Goal: Task Accomplishment & Management: Complete application form

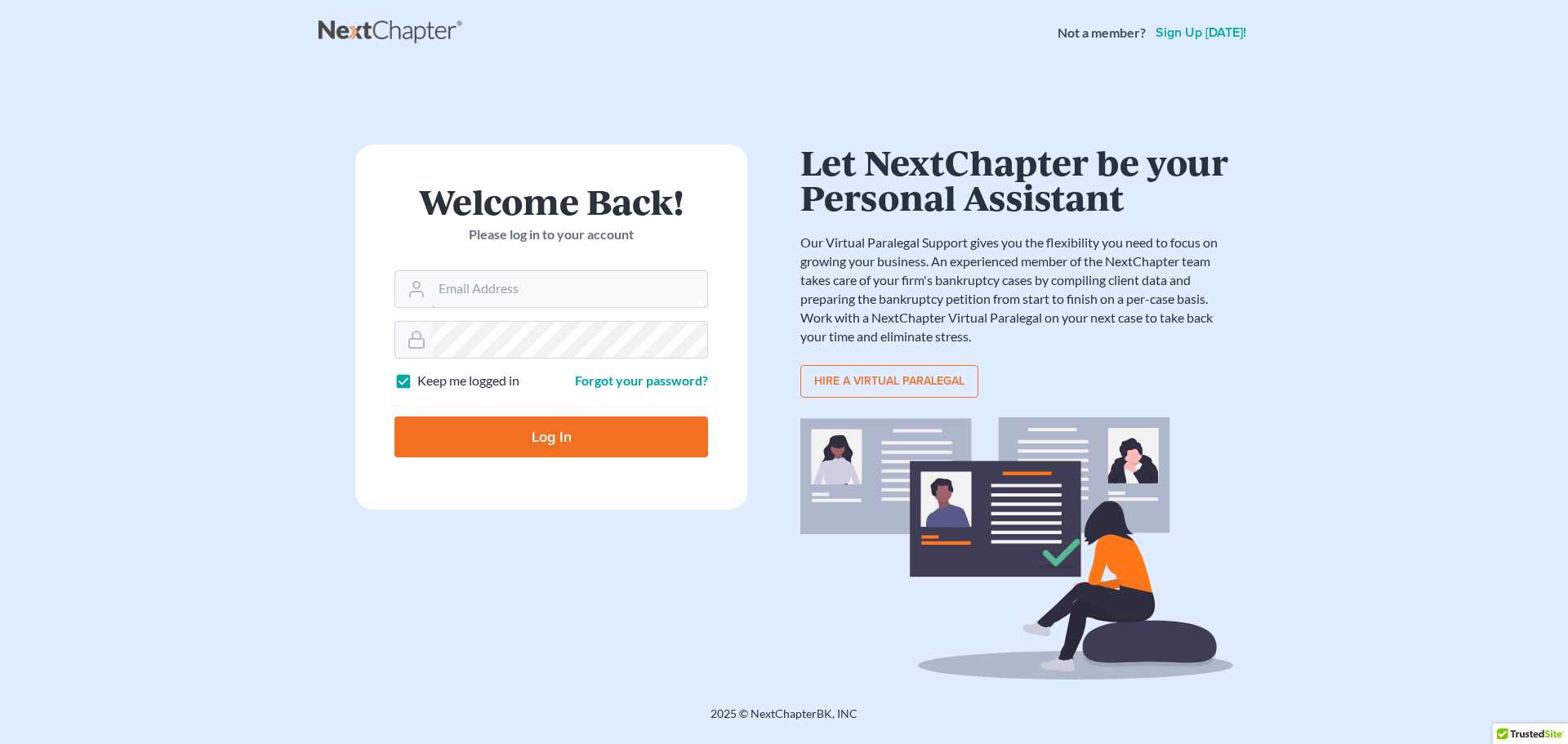
type input "rpinard@pinardlaw.com"
click at [566, 447] on input "Log In" at bounding box center [551, 437] width 313 height 41
type input "Thinking..."
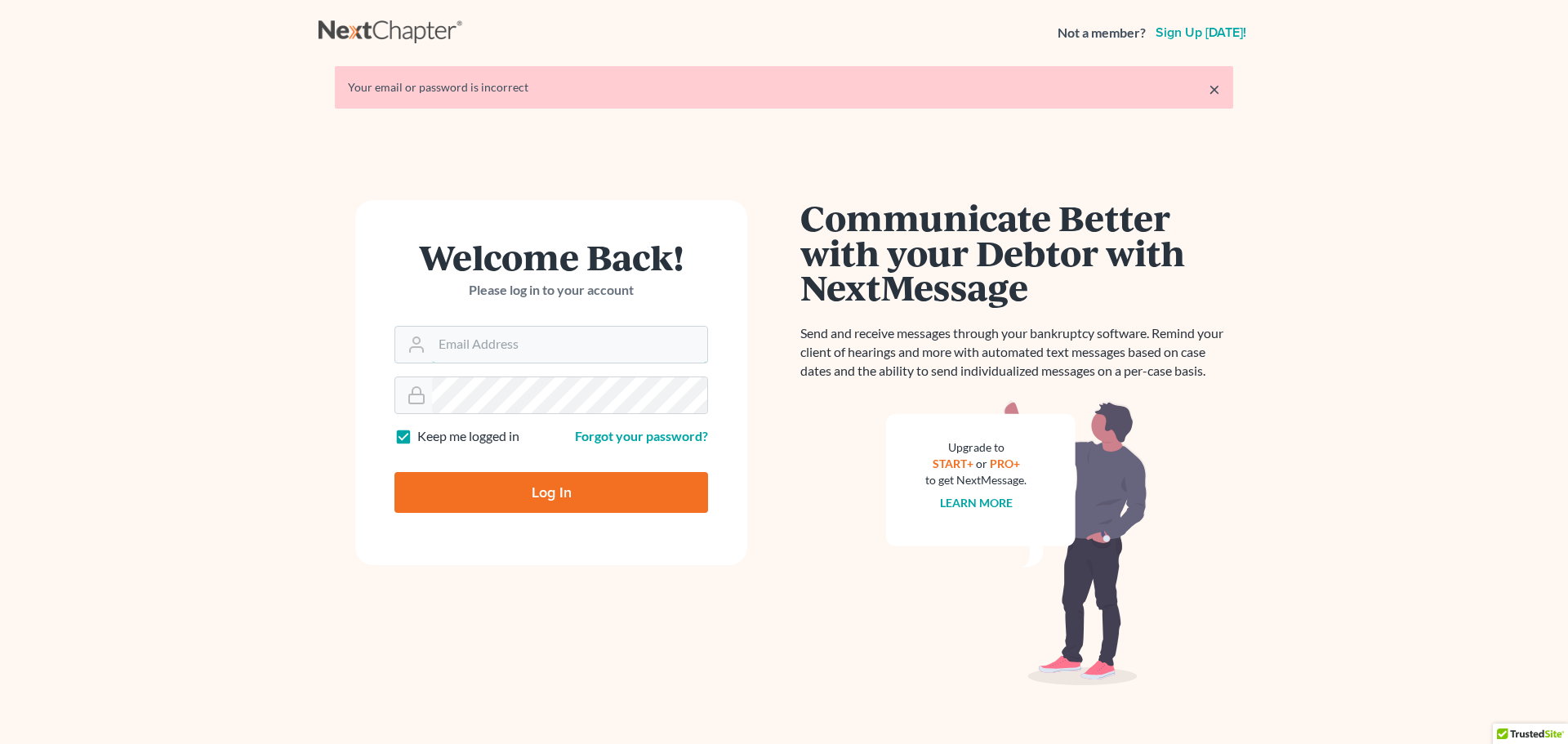
type input "[EMAIL_ADDRESS][DOMAIN_NAME]"
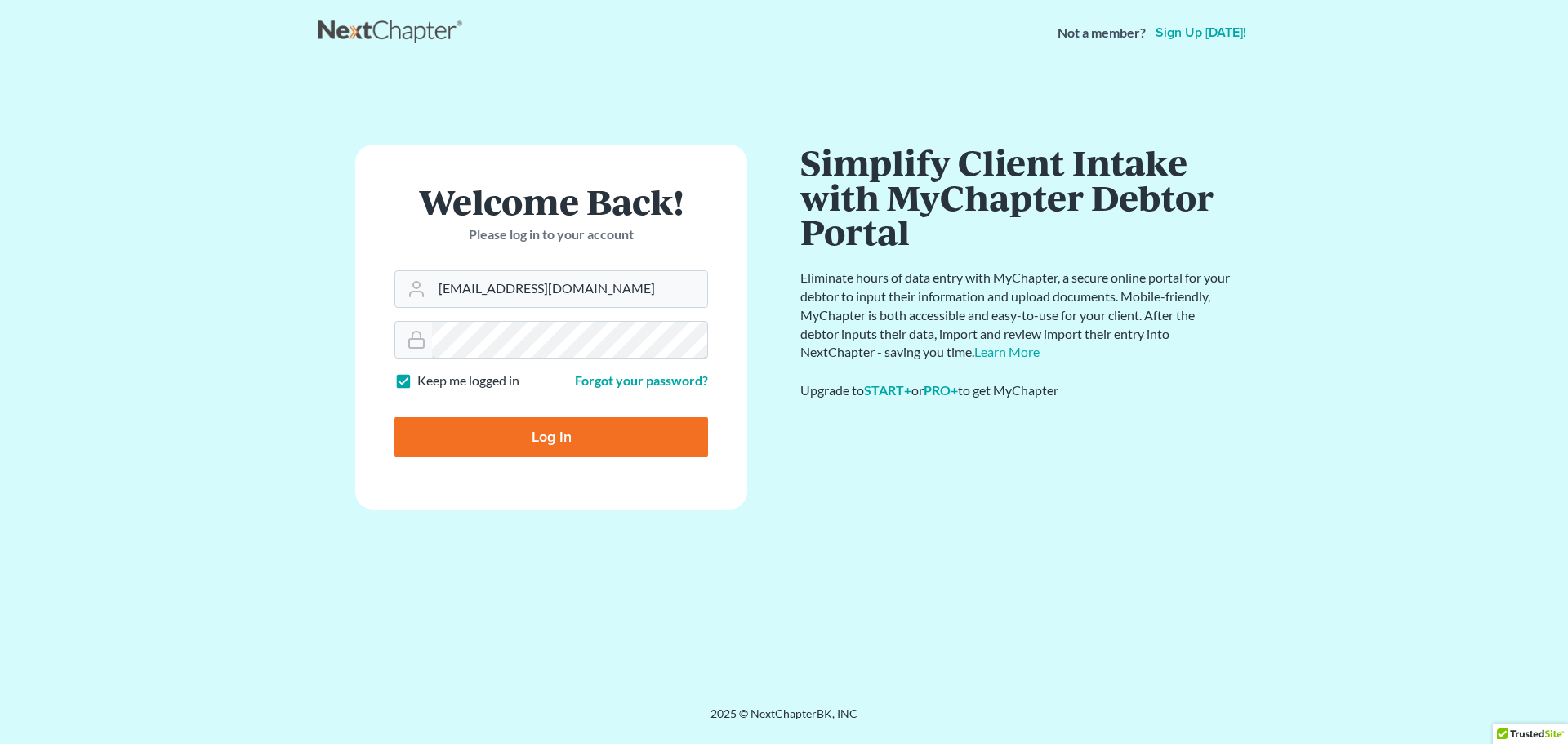
click at [395, 417] on input "Log In" at bounding box center [551, 437] width 313 height 41
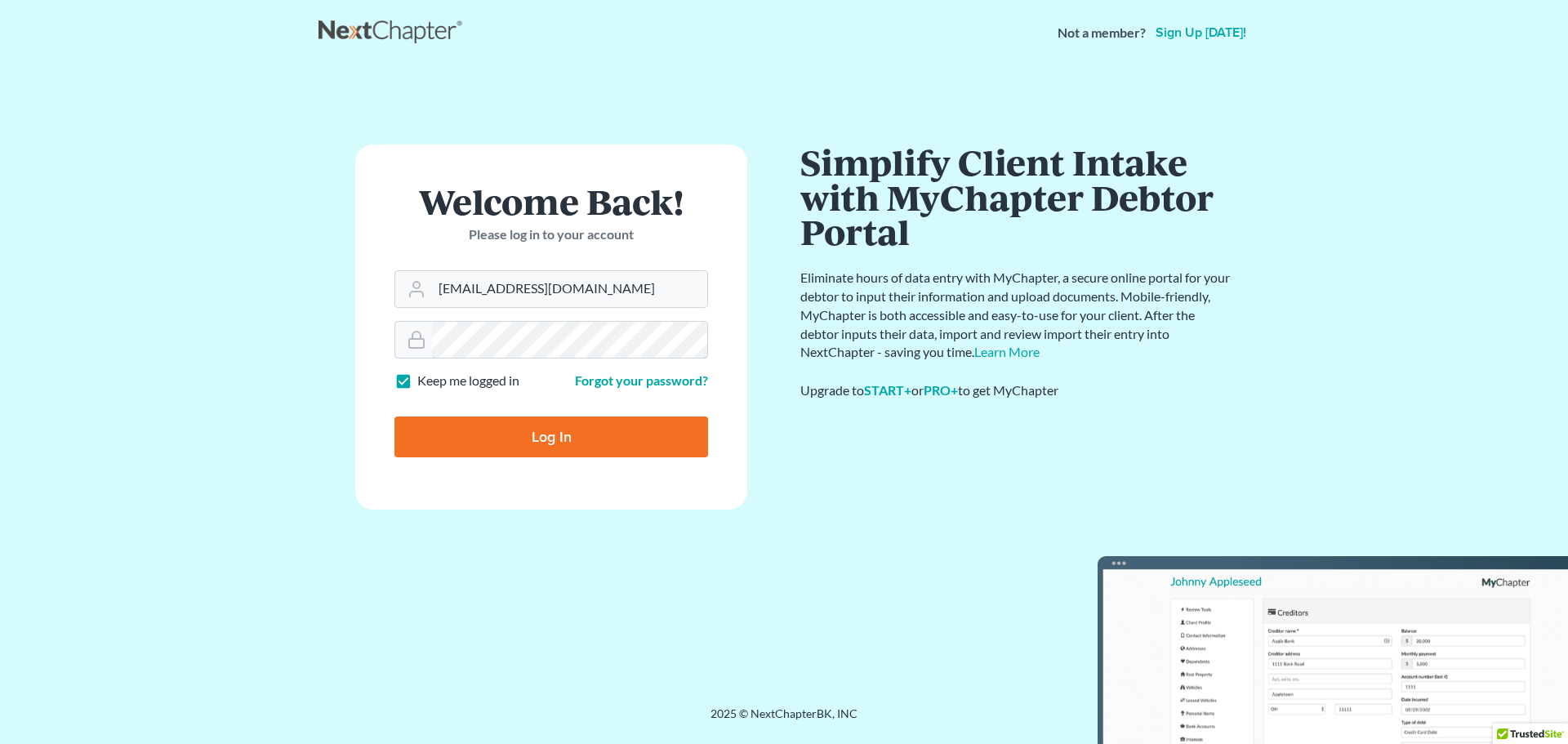
type input "Thinking..."
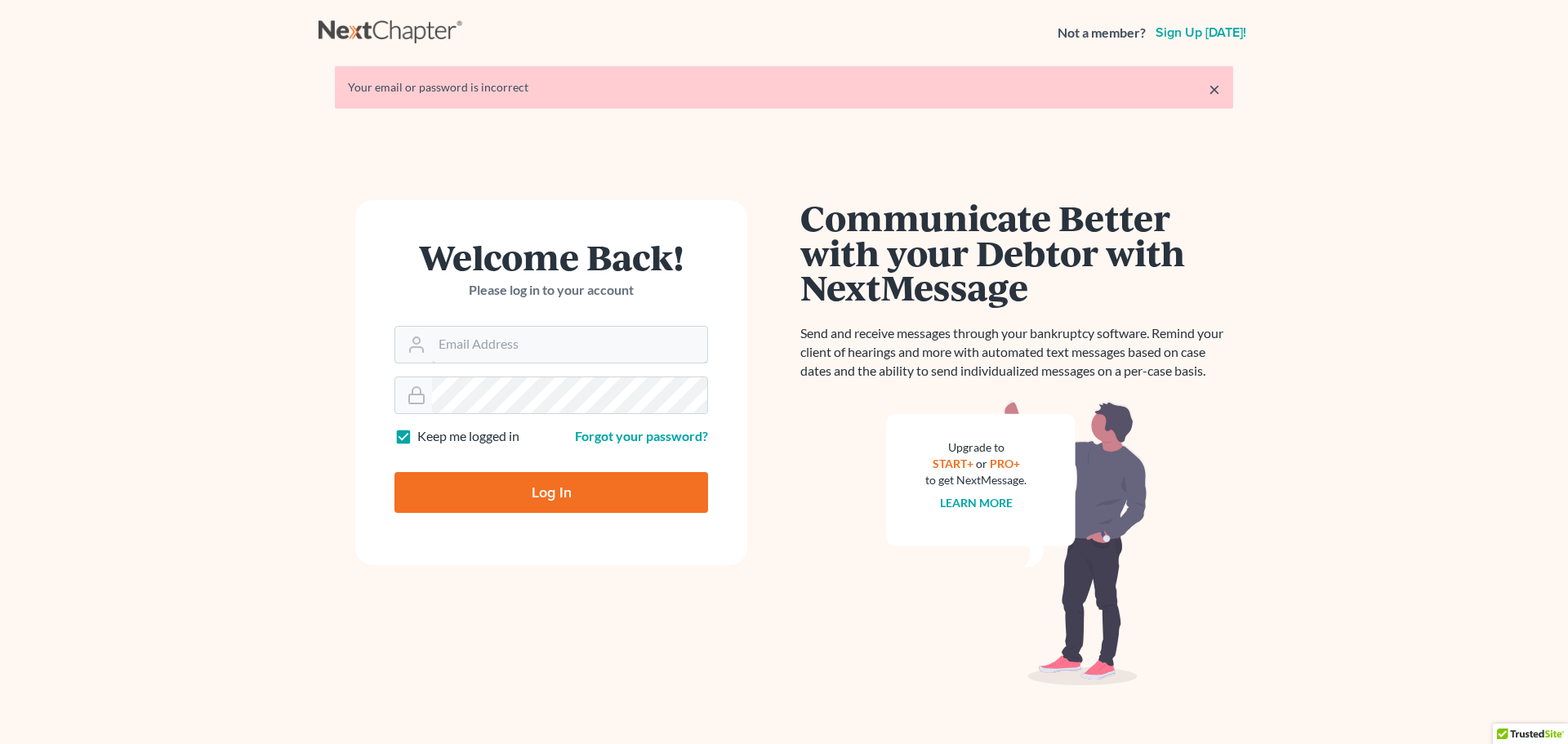
type input "rpinard@pinardlaw.com"
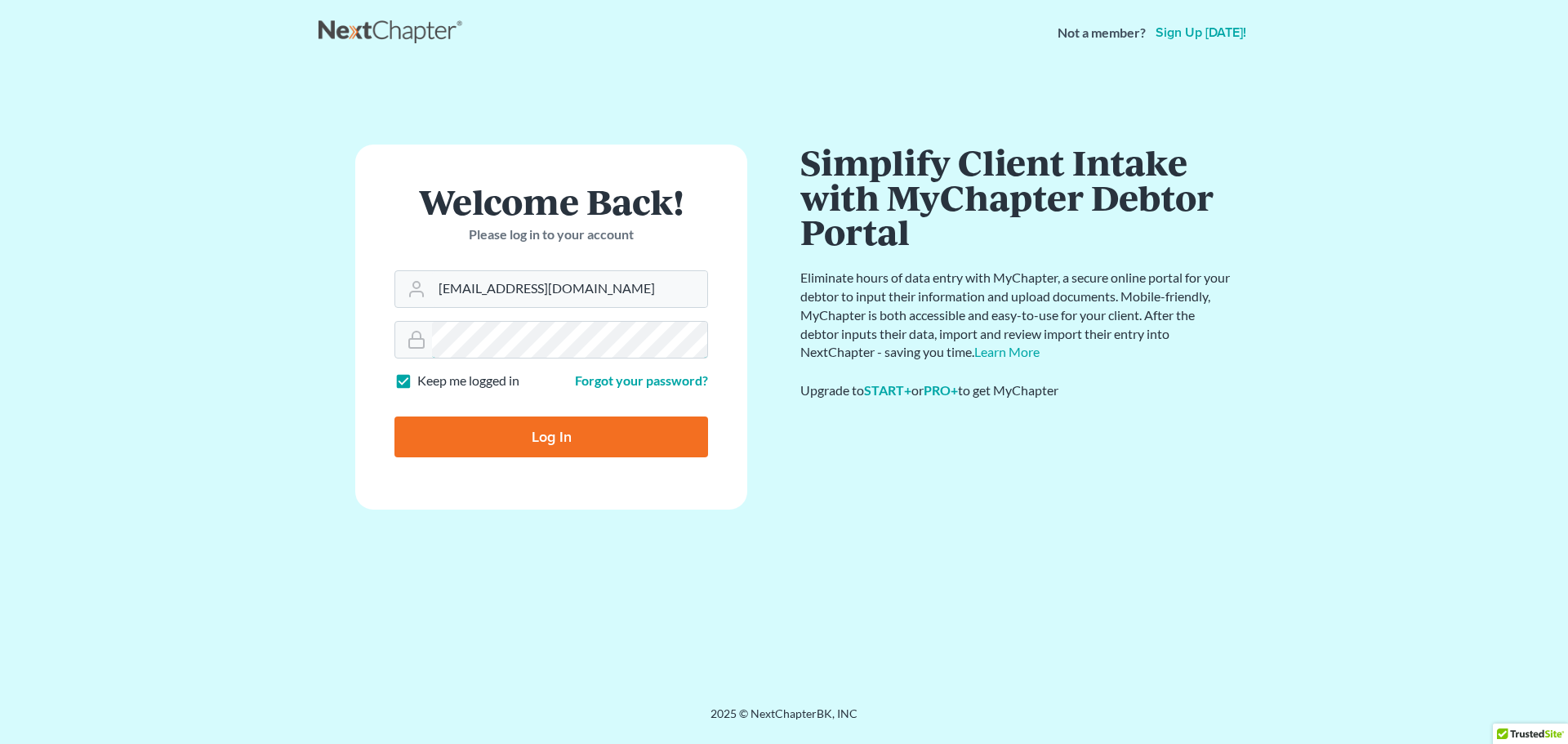
click at [395, 417] on input "Log In" at bounding box center [551, 437] width 313 height 41
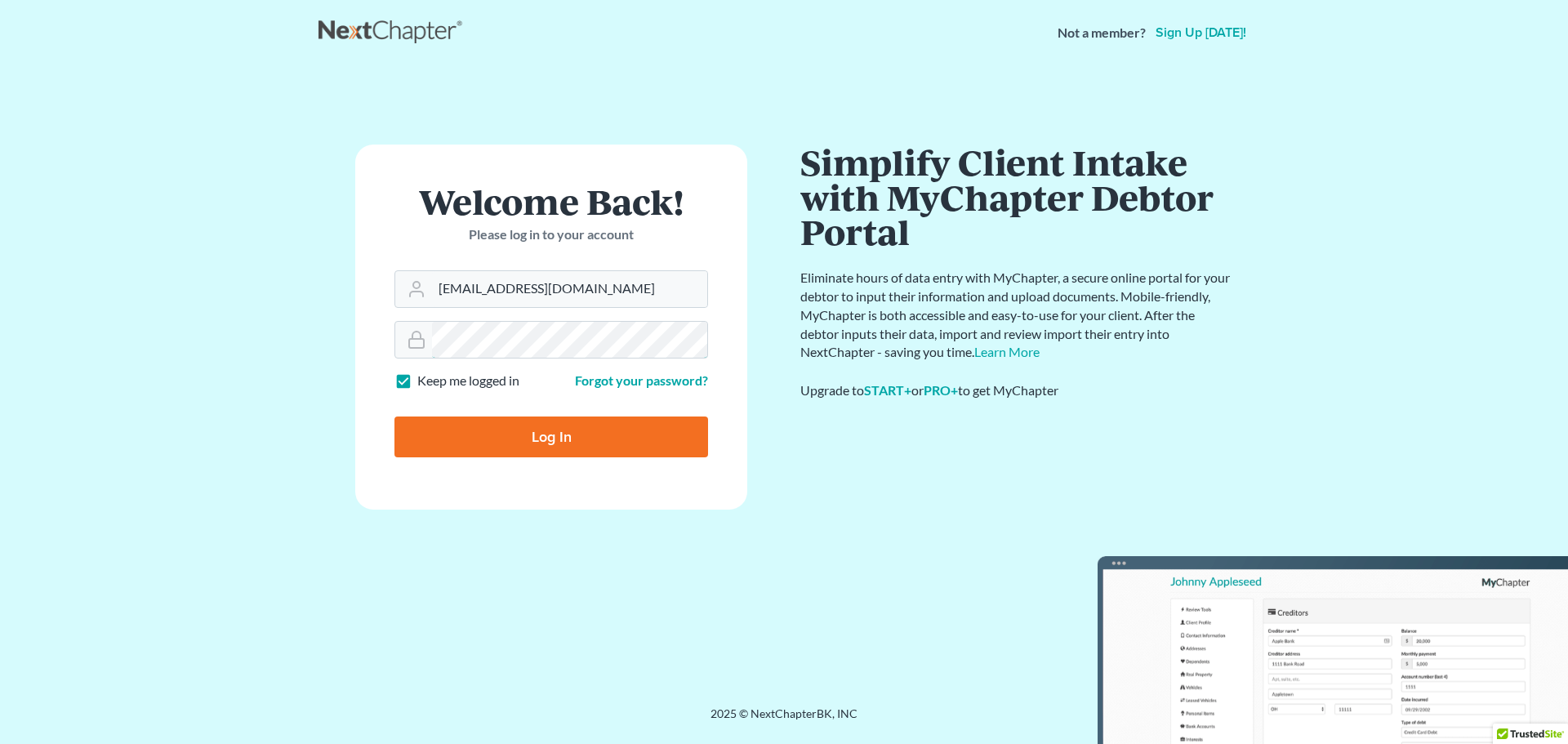
type input "Thinking..."
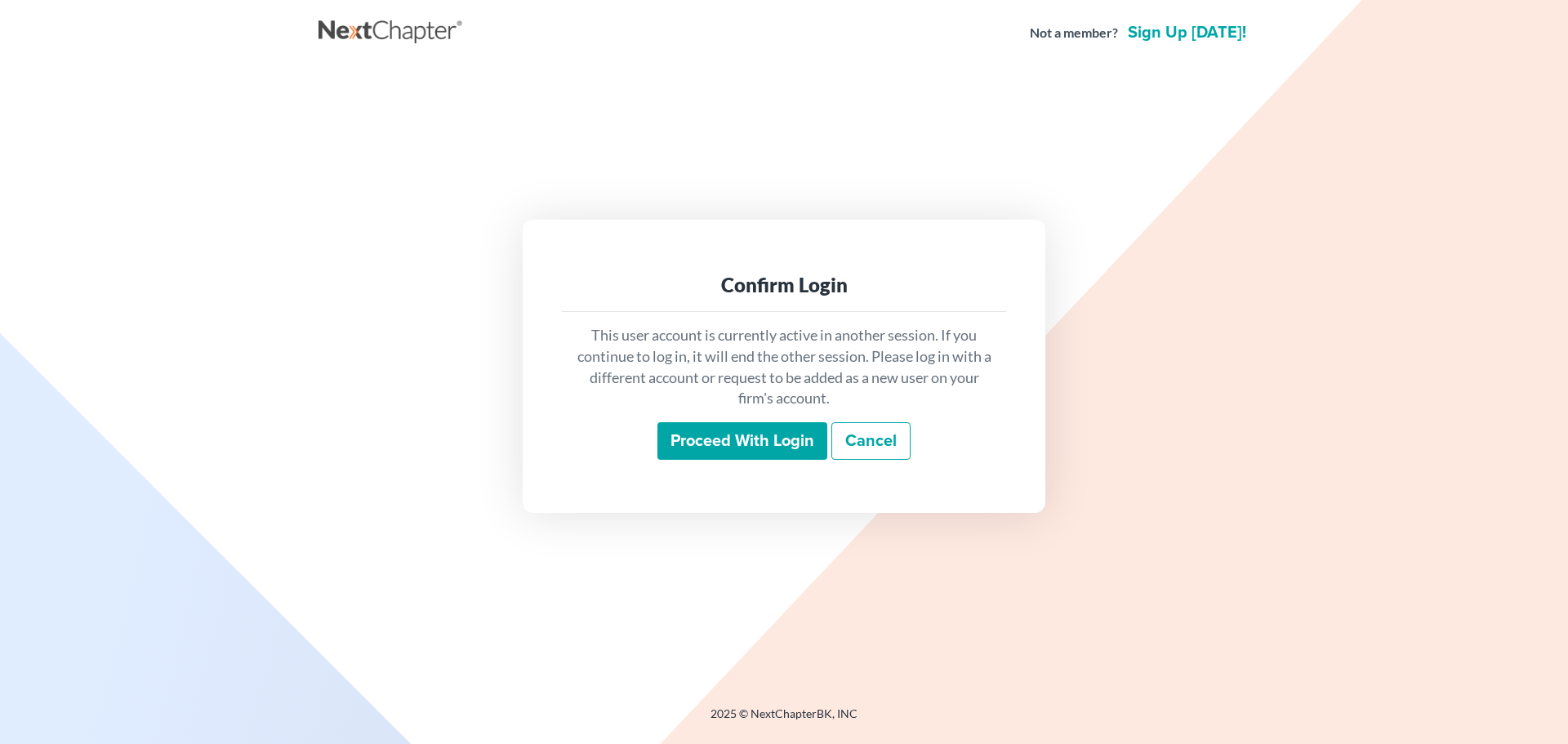
click at [742, 443] on input "Proceed with login" at bounding box center [742, 441] width 170 height 37
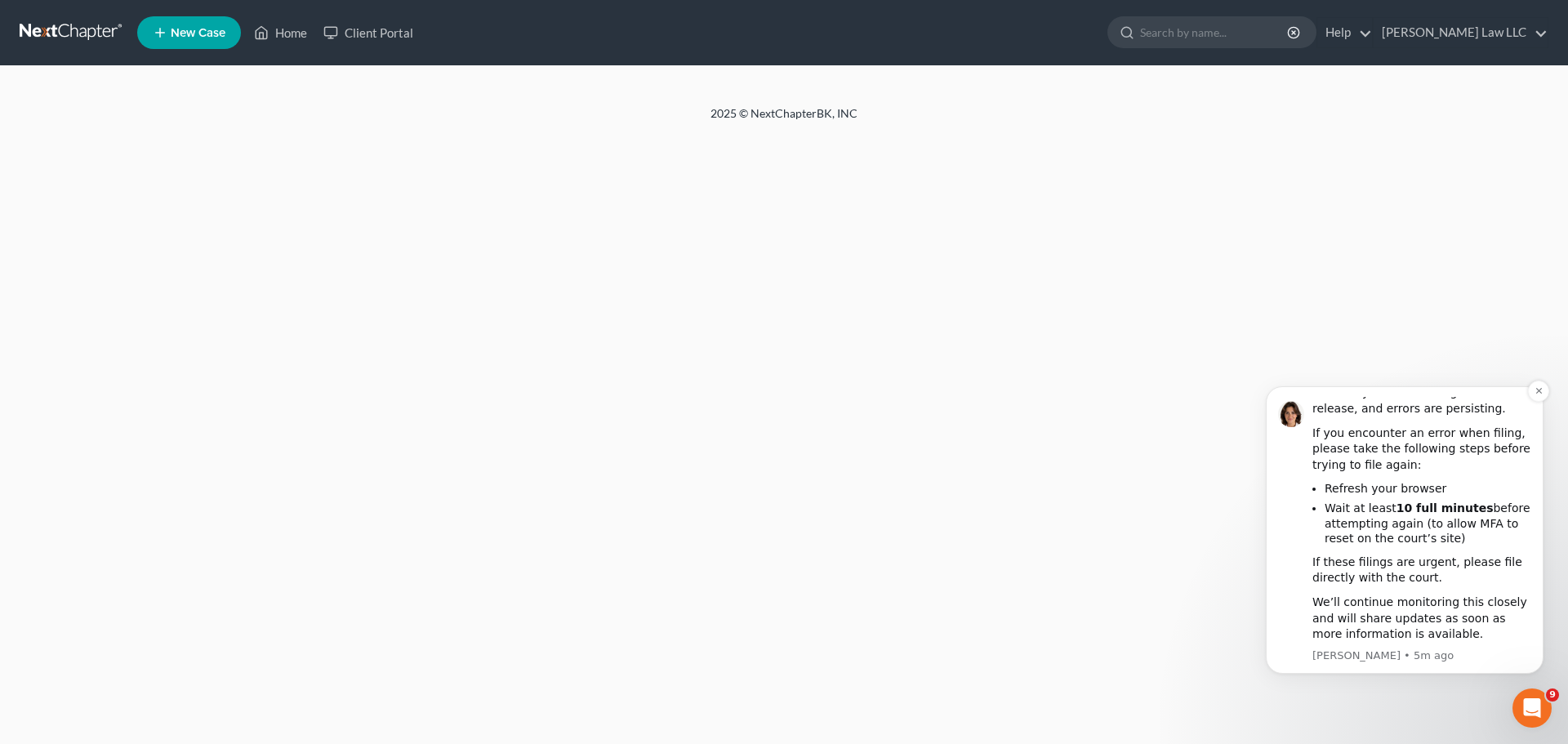
scroll to position [117, 0]
click at [1535, 393] on icon "Dismiss notification" at bounding box center [1539, 391] width 9 height 9
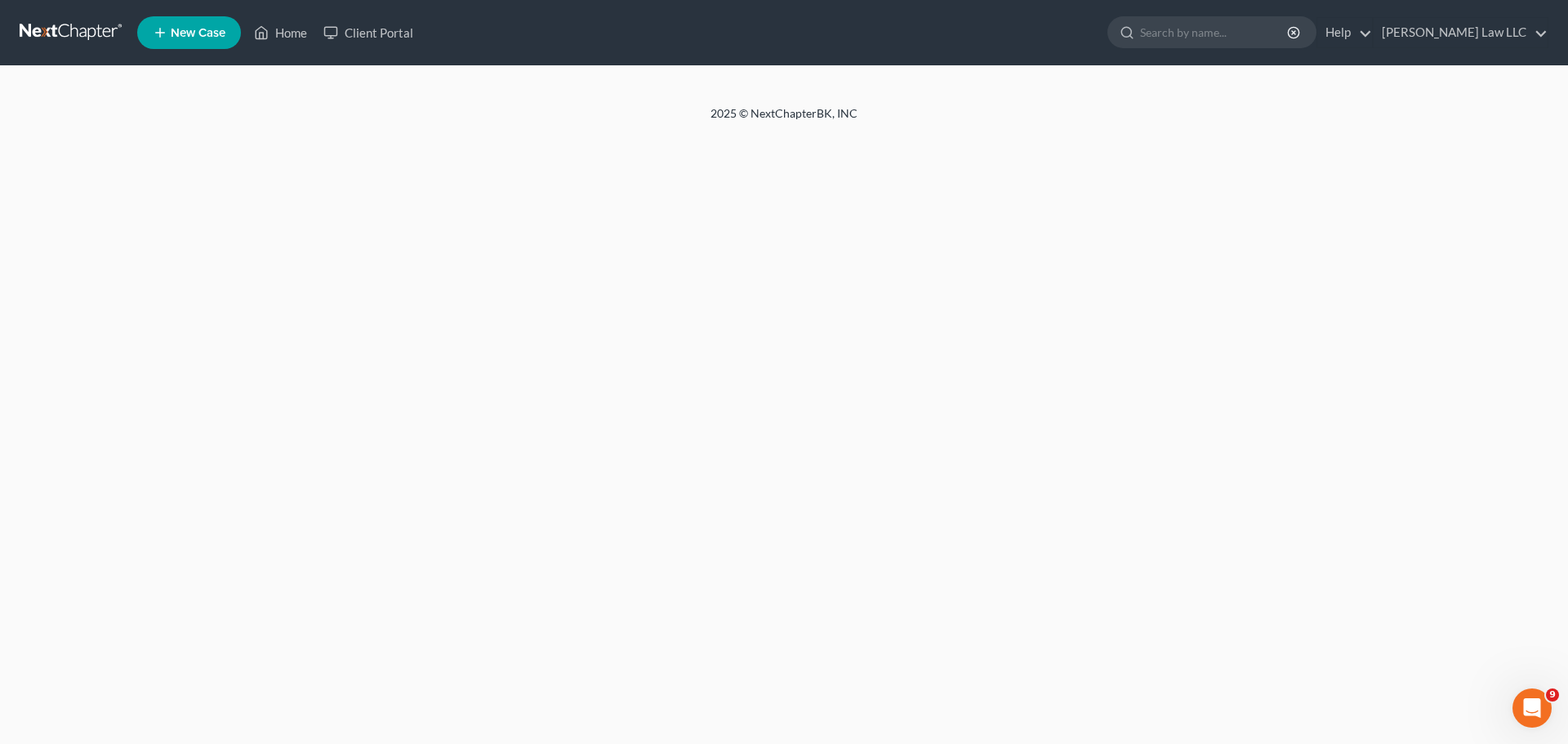
click at [59, 18] on link at bounding box center [71, 32] width 104 height 30
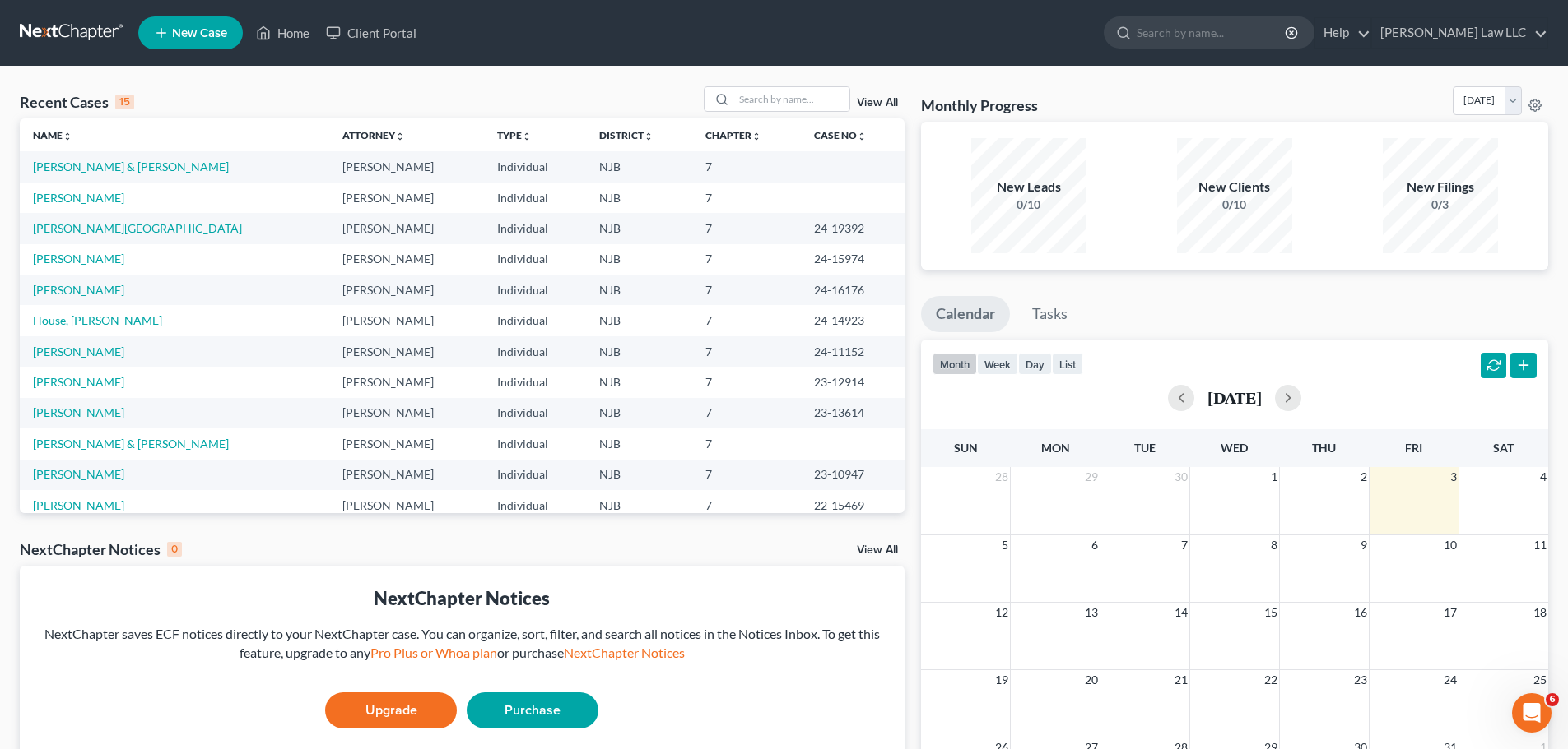
click at [182, 23] on link "New Case" at bounding box center [191, 32] width 104 height 32
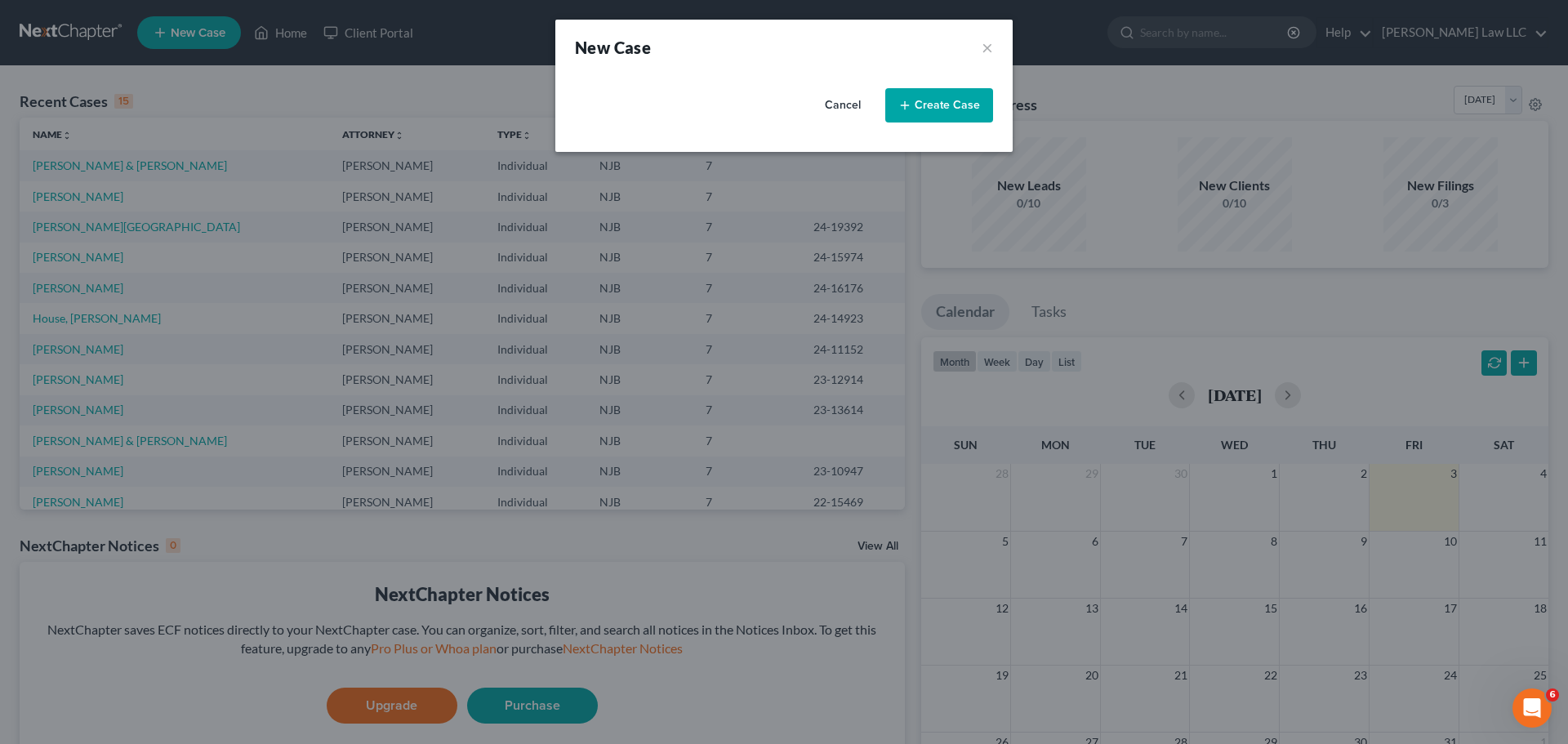
select select "51"
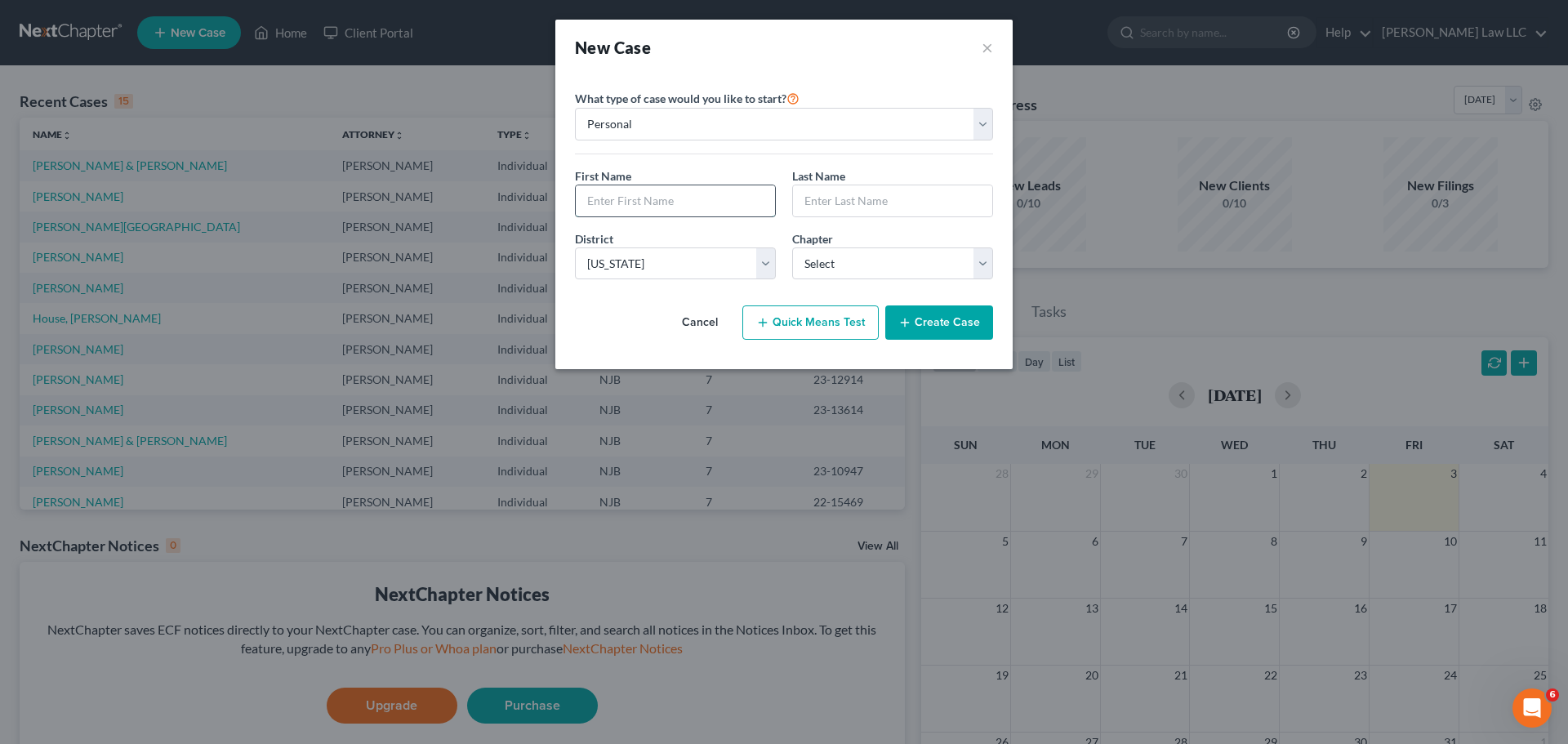
click at [677, 210] on input "text" at bounding box center [675, 200] width 200 height 31
type input "Karen"
type input "Williams"
click at [874, 260] on select "Select 7 11 12 13" at bounding box center [892, 263] width 201 height 32
select select "0"
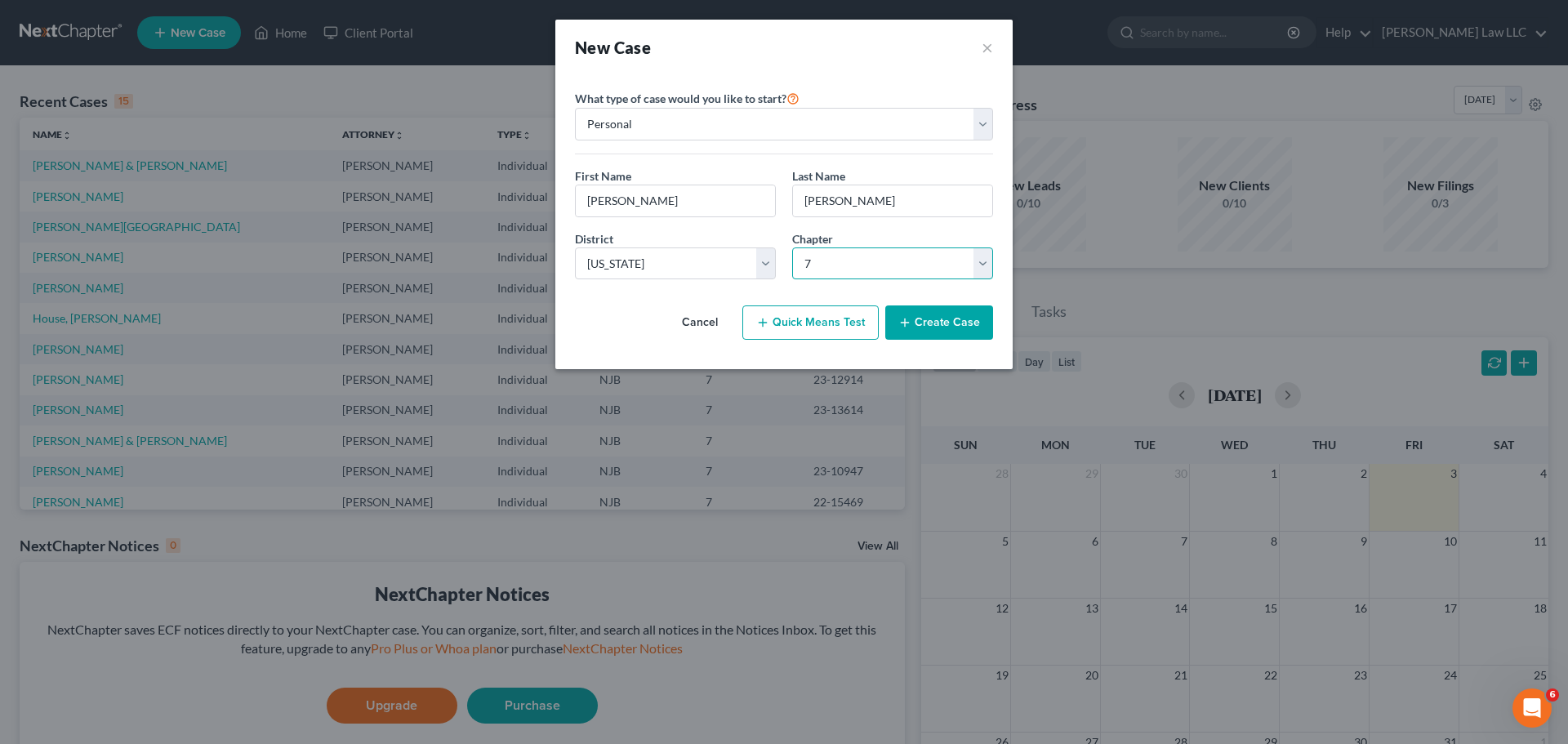
click at [792, 247] on select "Select 7 11 12 13" at bounding box center [892, 263] width 201 height 32
click at [928, 318] on button "Create Case" at bounding box center [939, 323] width 108 height 34
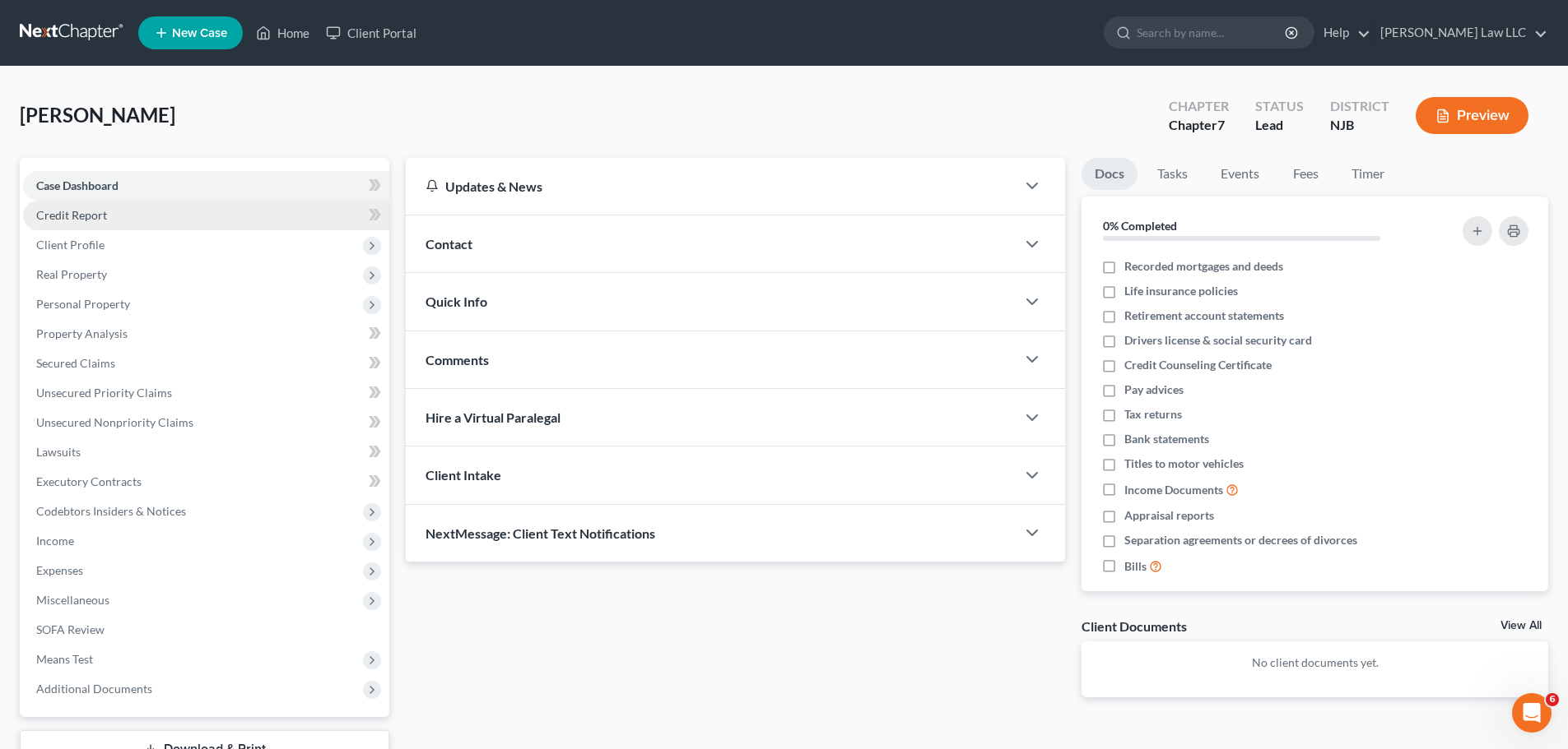
click at [110, 213] on link "Credit Report" at bounding box center [206, 215] width 366 height 30
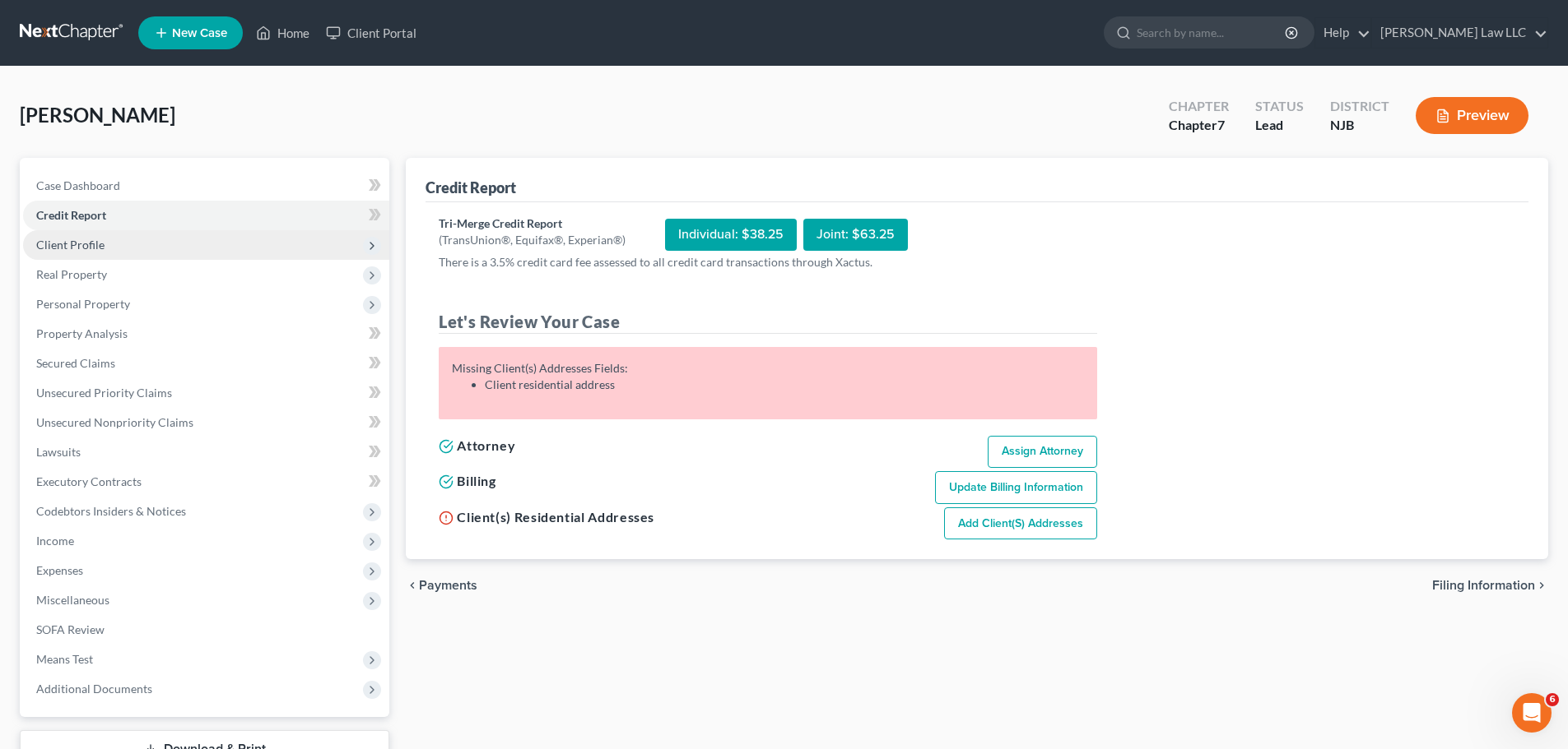
click at [110, 236] on span "Client Profile" at bounding box center [206, 245] width 366 height 30
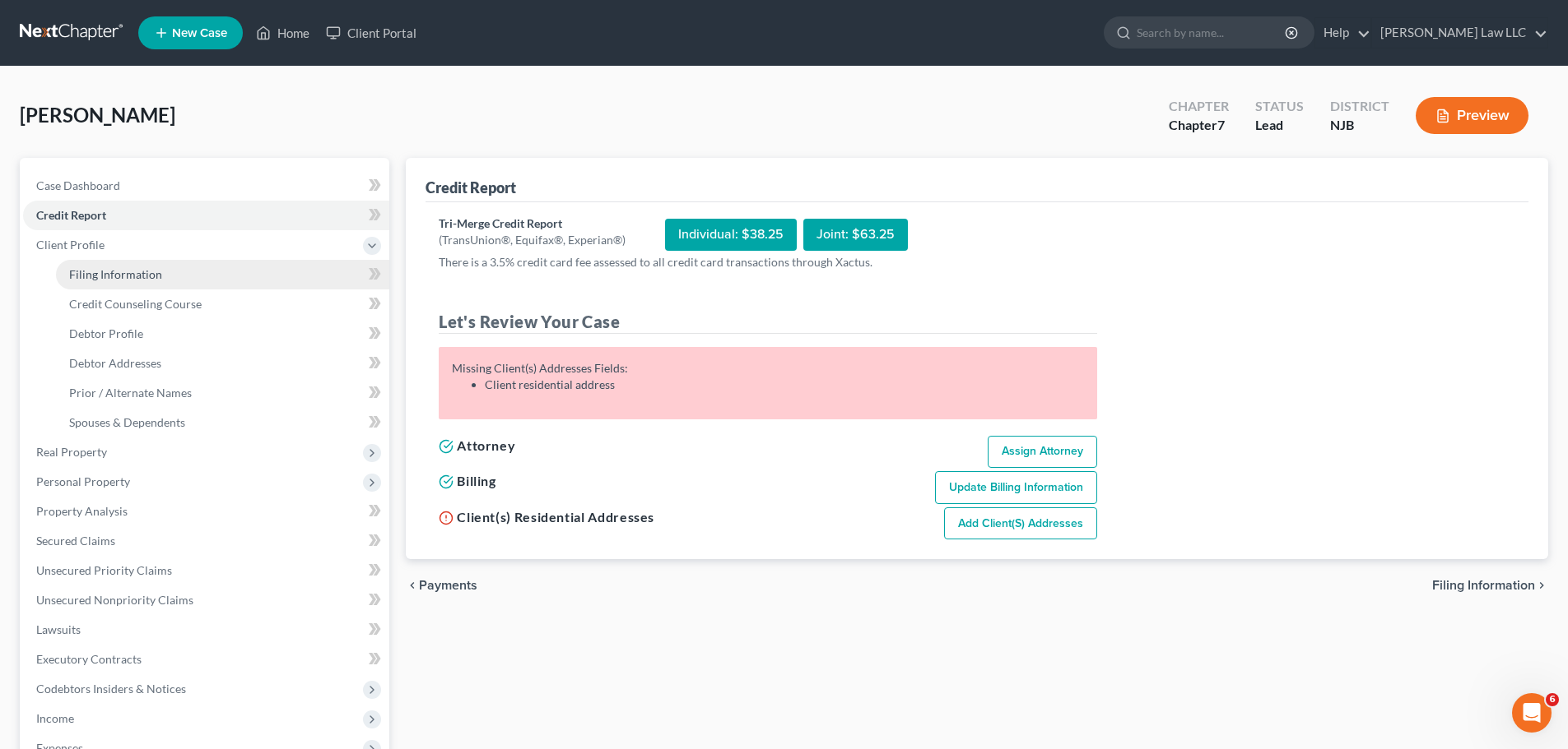
click at [121, 279] on span "Filing Information" at bounding box center [115, 274] width 93 height 14
select select "1"
select select "0"
select select "51"
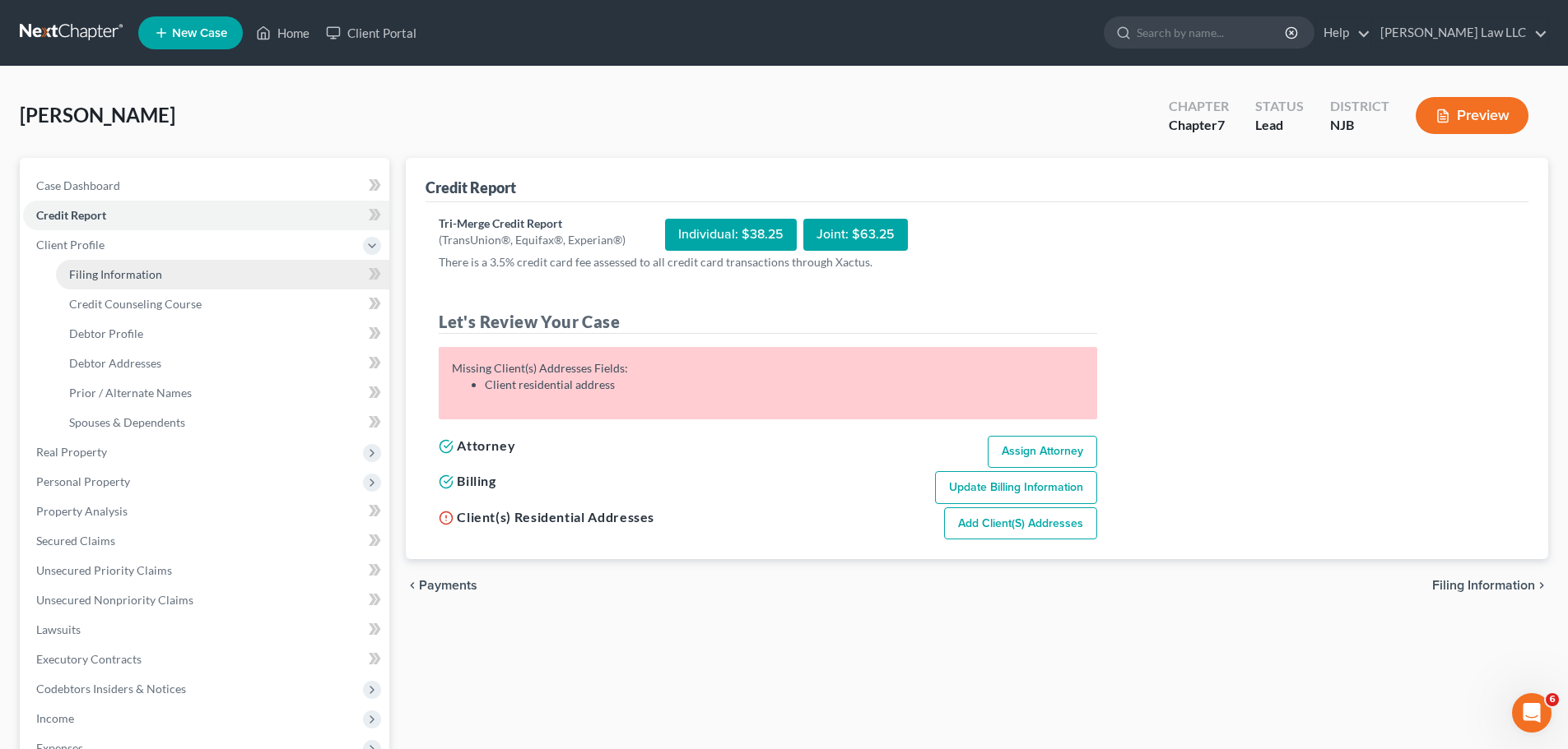
select select "0"
select select "33"
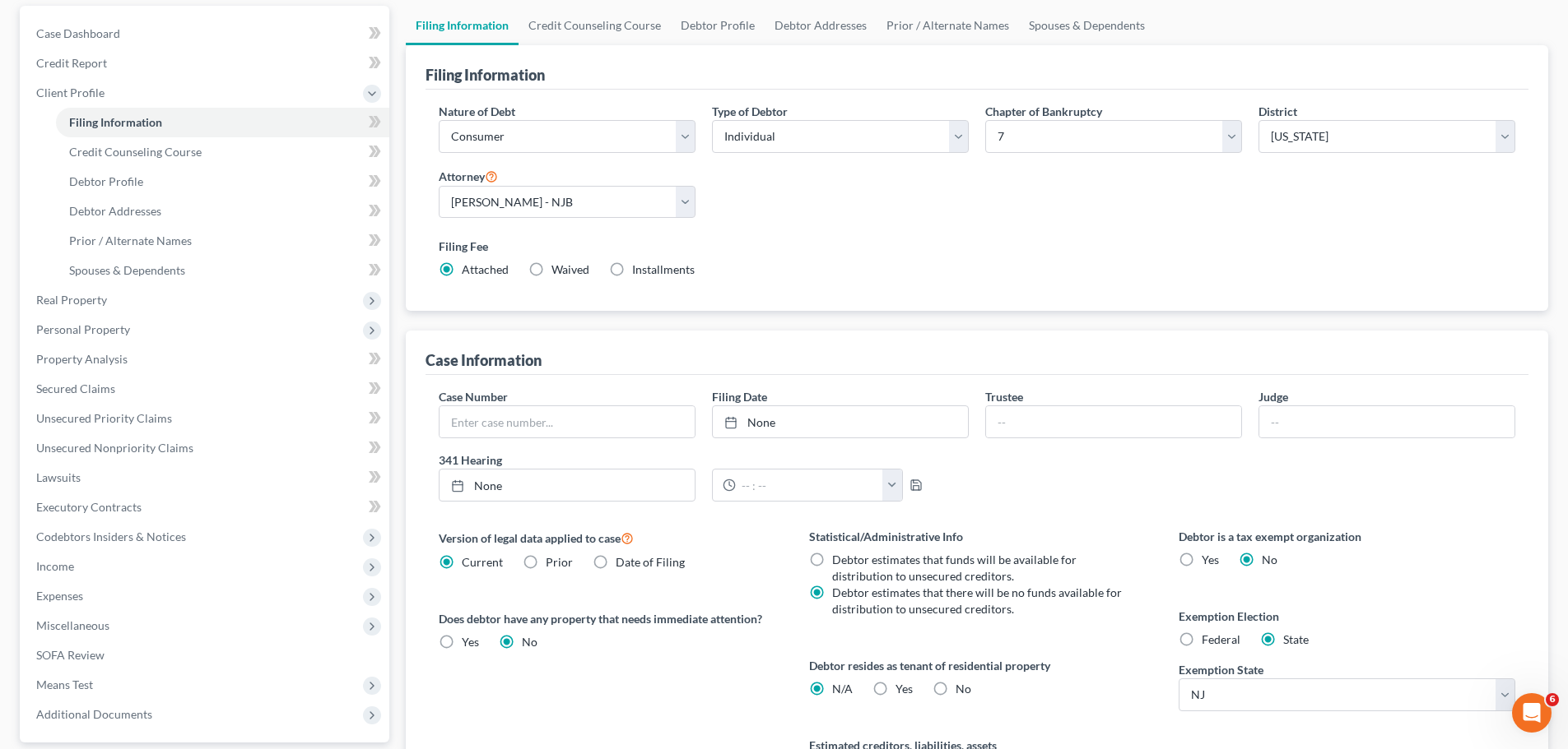
scroll to position [164, 0]
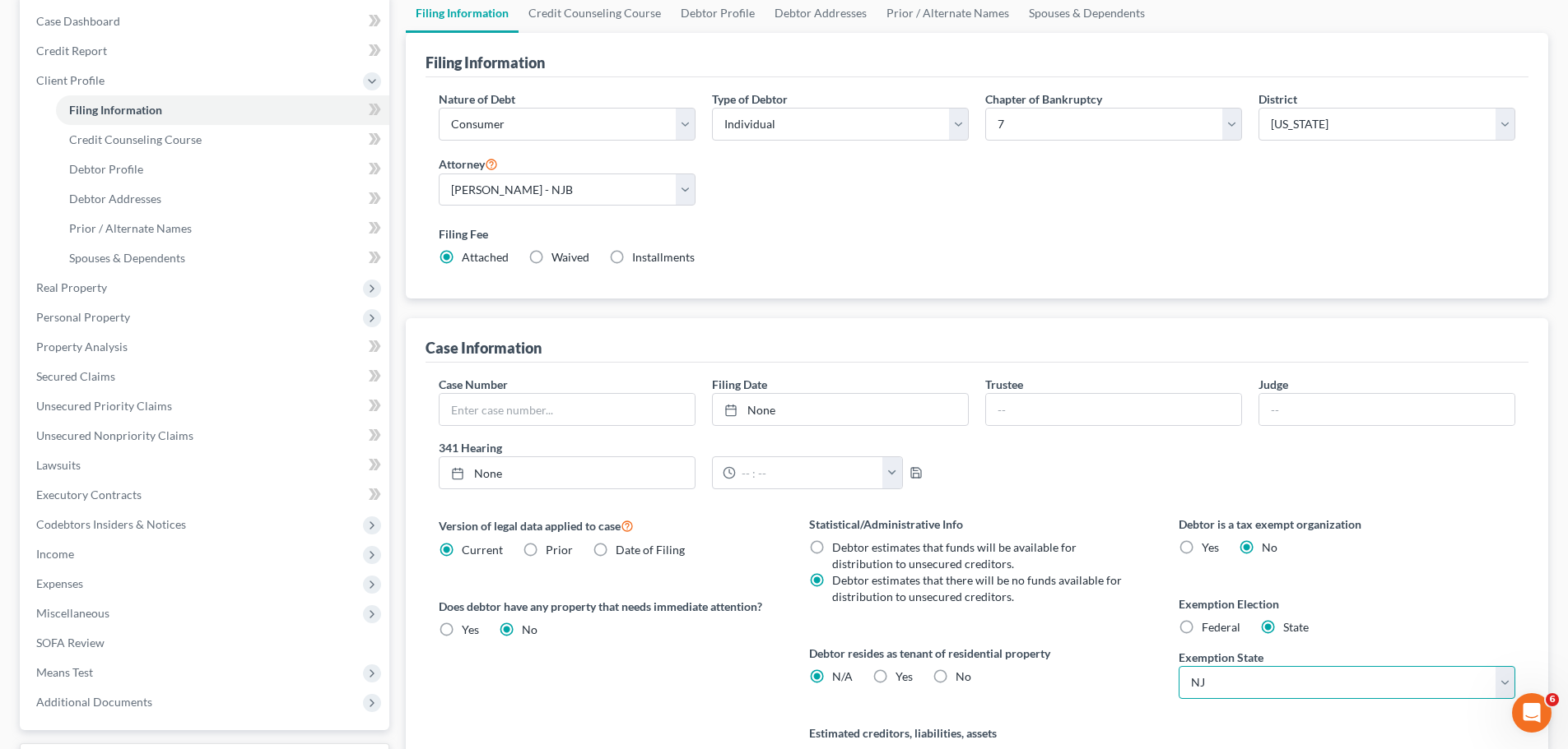
click at [1226, 687] on select "State AL AK AR AZ CA CO CT DE DC FL GA GU HI ID IL IN IA KS KY LA ME MD MA MI M…" at bounding box center [1346, 682] width 336 height 32
click at [1224, 687] on select "State AL AK AR AZ CA CO CT DE DC FL GA GU HI ID IL IN IA KS KY LA ME MD MA MI M…" at bounding box center [1346, 682] width 336 height 32
click at [1202, 628] on label "Federal" at bounding box center [1221, 627] width 38 height 16
click at [1208, 628] on input "Federal" at bounding box center [1213, 624] width 11 height 11
radio input "true"
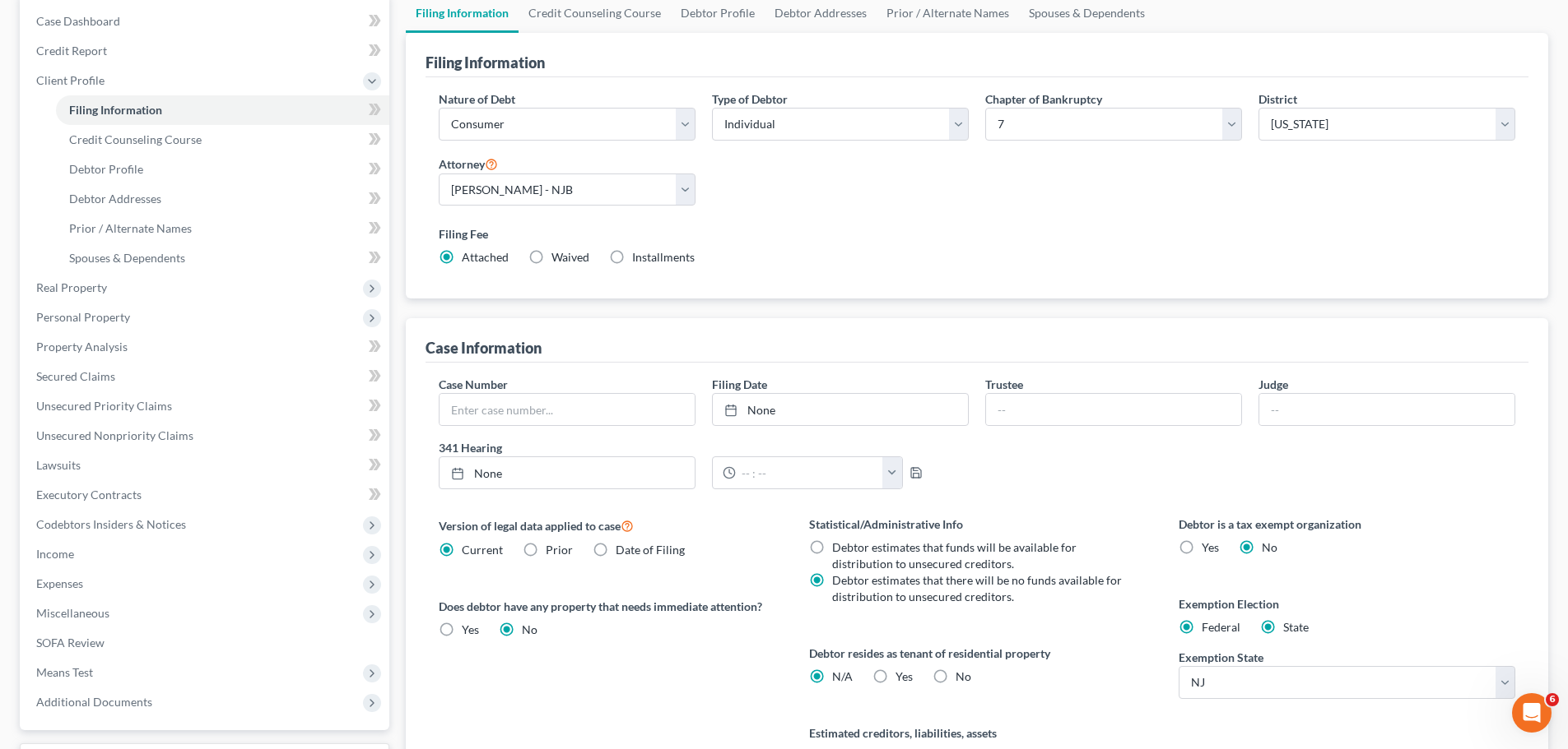
radio input "false"
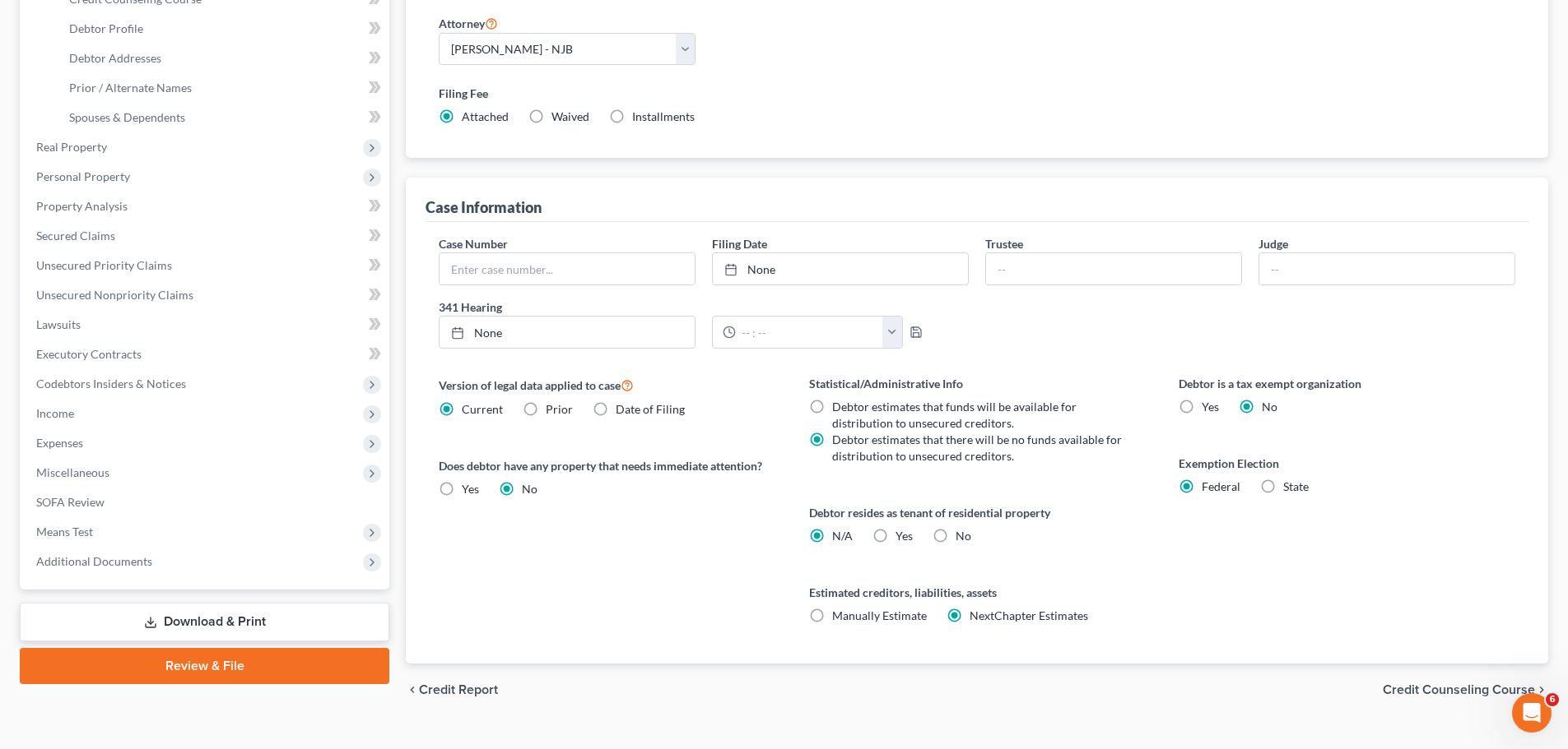
scroll to position [329, 0]
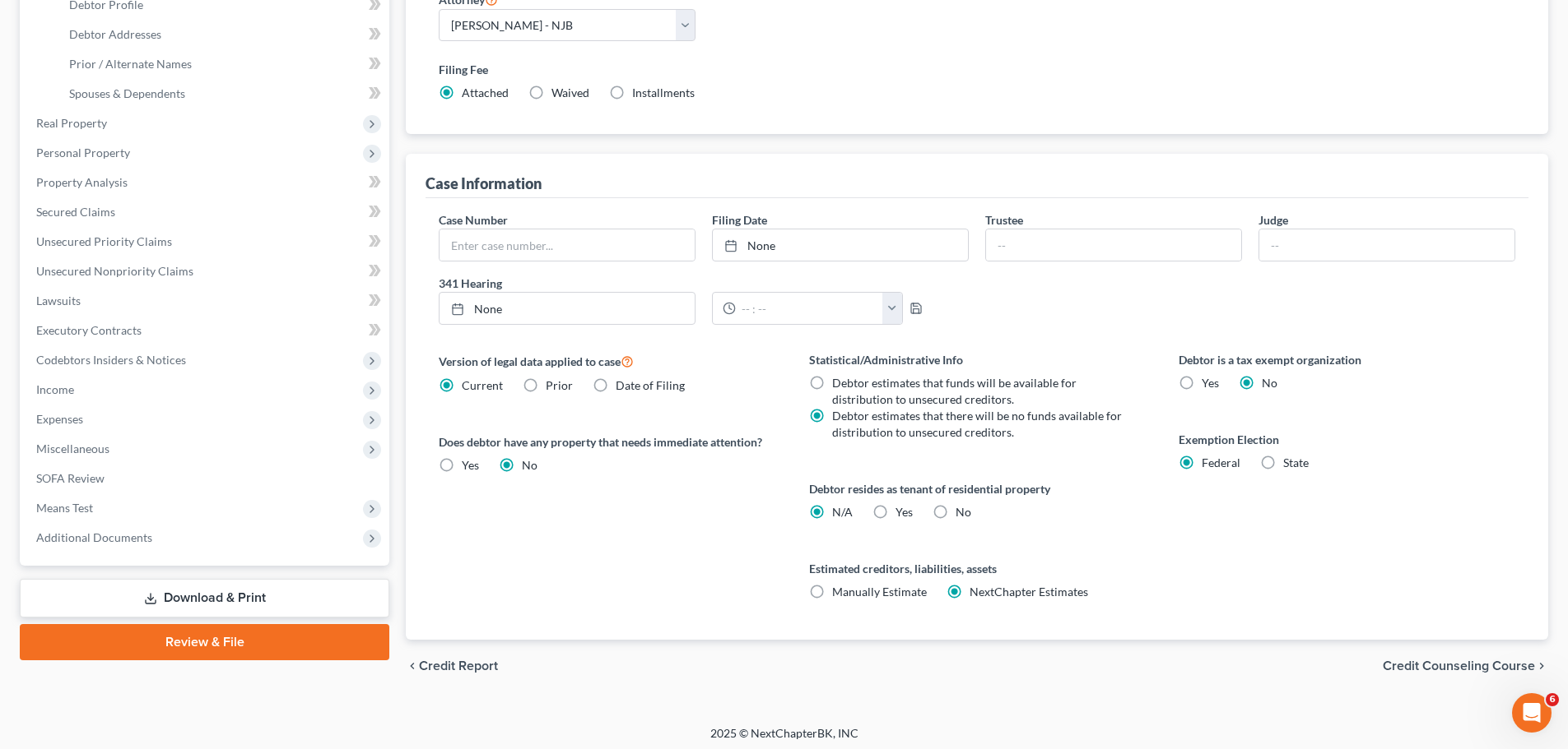
click at [1462, 660] on span "Credit Counseling Course" at bounding box center [1459, 666] width 152 height 13
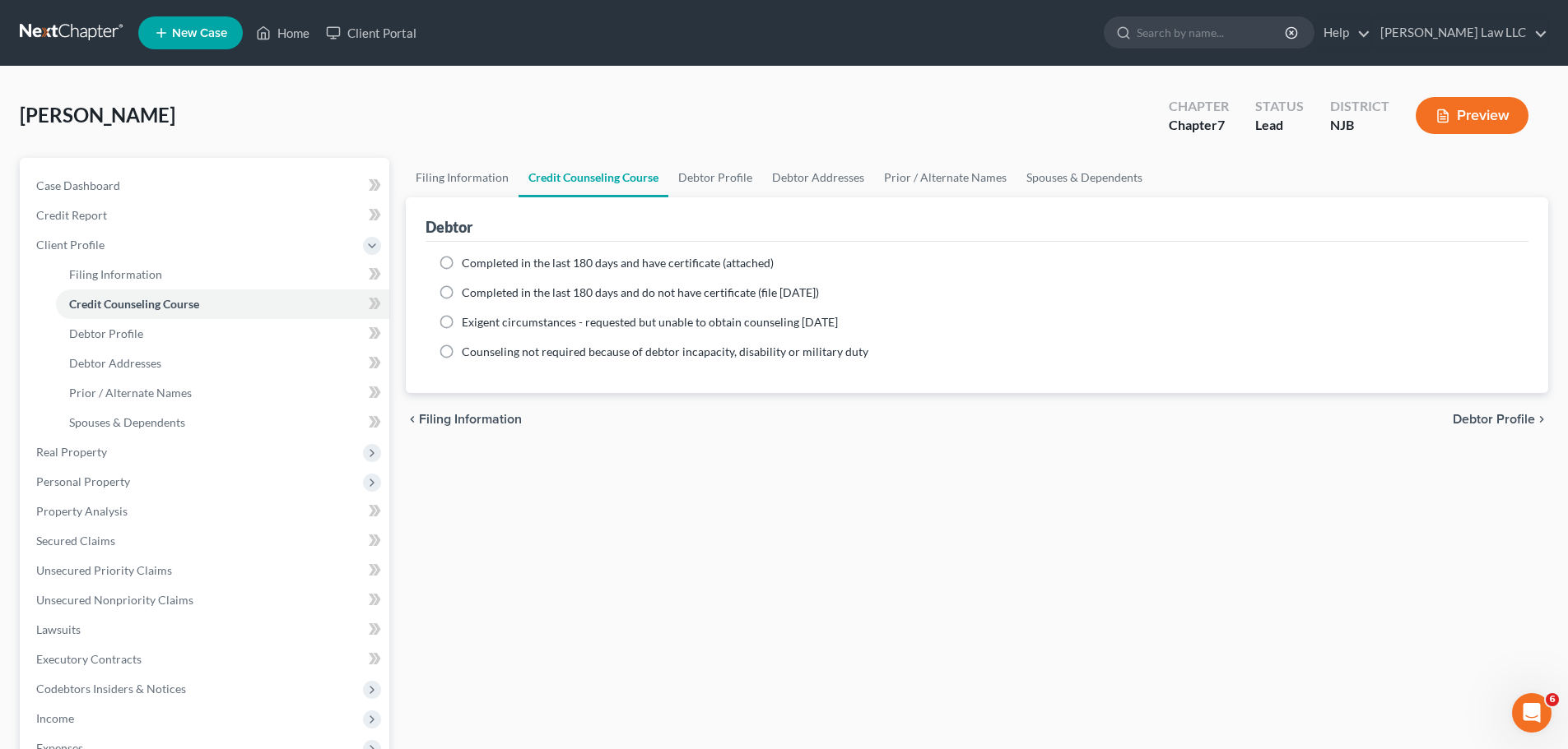
click at [462, 258] on label "Completed in the last 180 days and have certificate (attached)" at bounding box center [618, 262] width 312 height 16
click at [468, 258] on input "Completed in the last 180 days and have certificate (attached)" at bounding box center [473, 260] width 11 height 11
radio input "true"
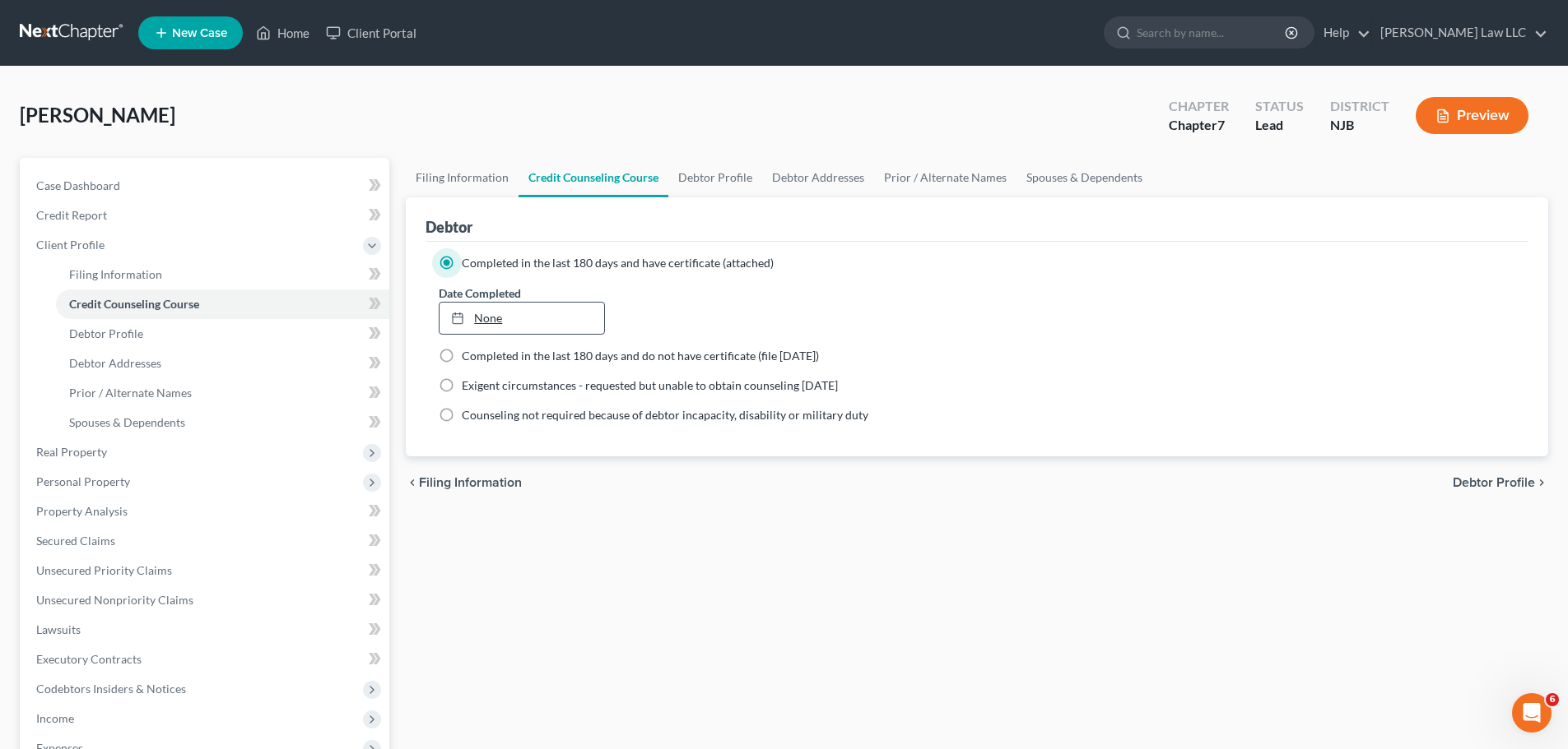
type input "10/3/2025"
click at [506, 304] on link "10/3/2025" at bounding box center [521, 318] width 163 height 32
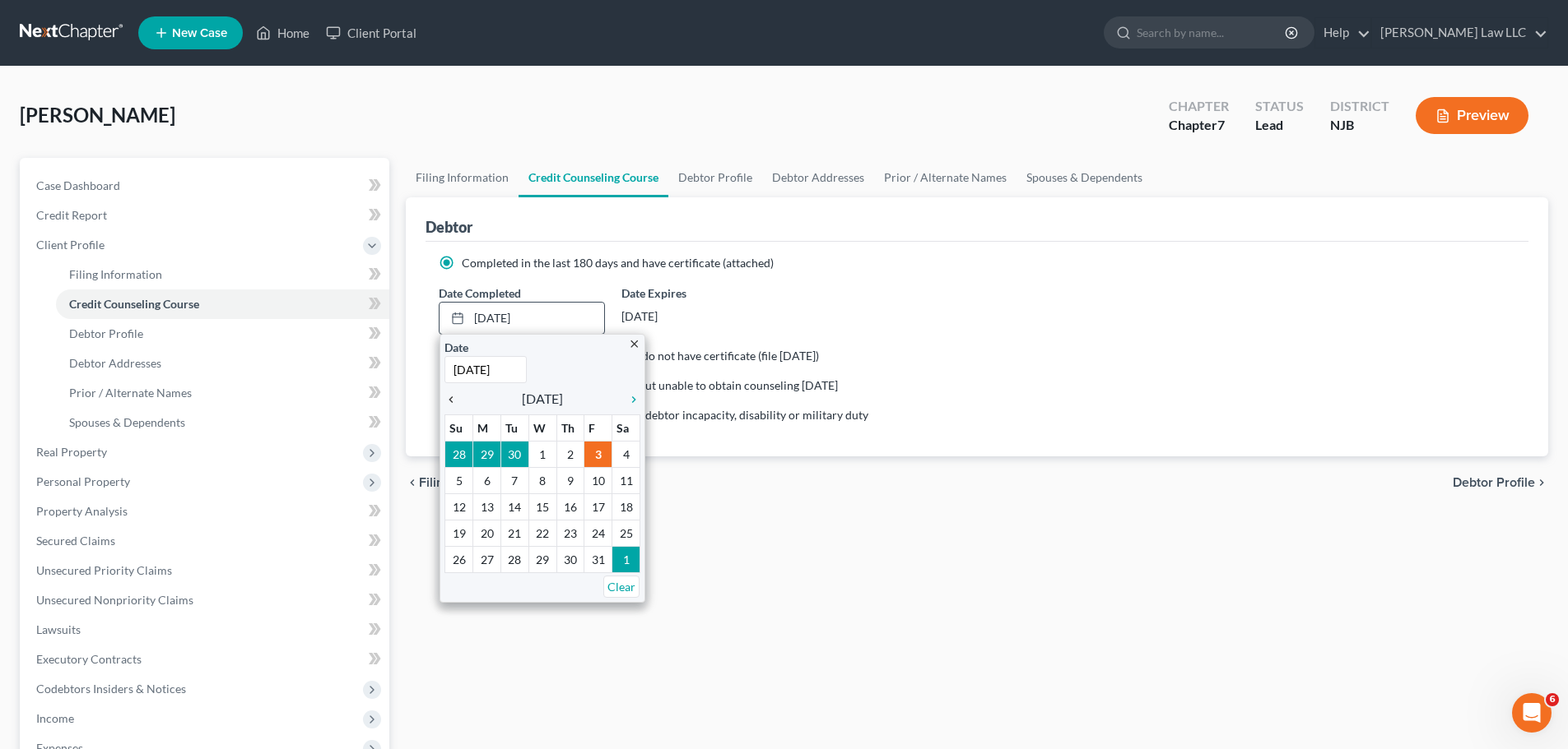
click at [449, 401] on icon "chevron_left" at bounding box center [455, 399] width 21 height 13
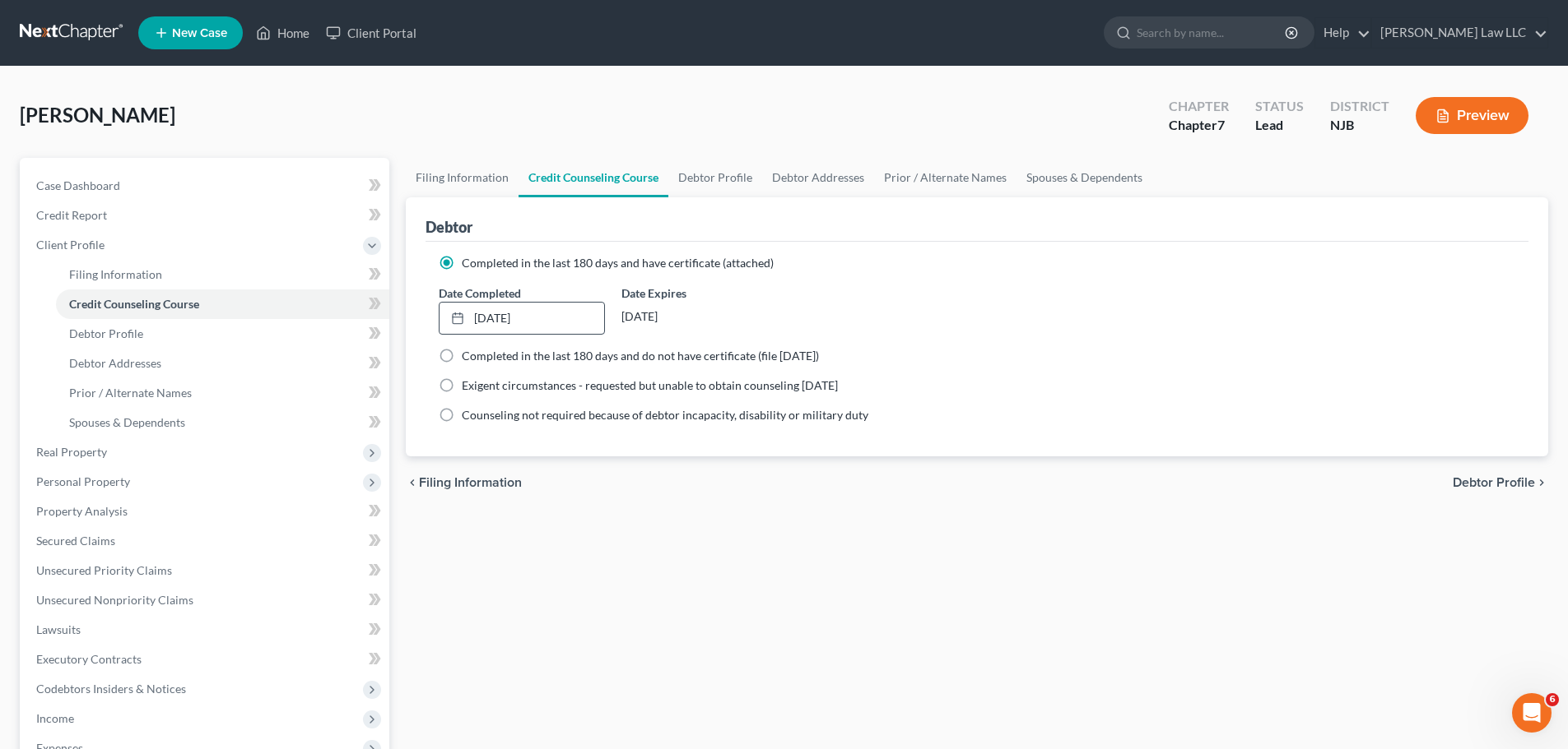
click at [1551, 466] on div "Filing Information Credit Counseling Course Debtor Profile Debtor Addresses Pri…" at bounding box center [977, 574] width 1159 height 832
click at [1512, 491] on div "chevron_left Filing Information Debtor Profile chevron_right" at bounding box center [976, 483] width 1142 height 53
click at [1511, 481] on span "Debtor Profile" at bounding box center [1494, 482] width 82 height 13
select select "0"
